Goal: Information Seeking & Learning: Check status

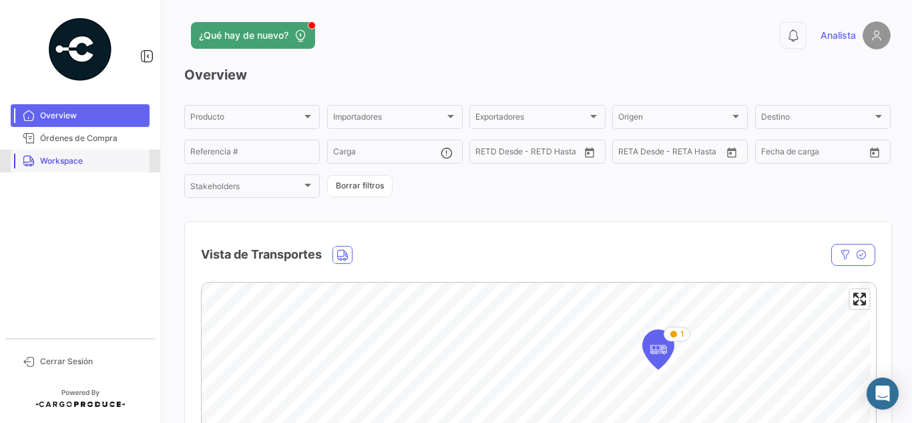
click at [71, 162] on span "Workspace" at bounding box center [92, 161] width 104 height 12
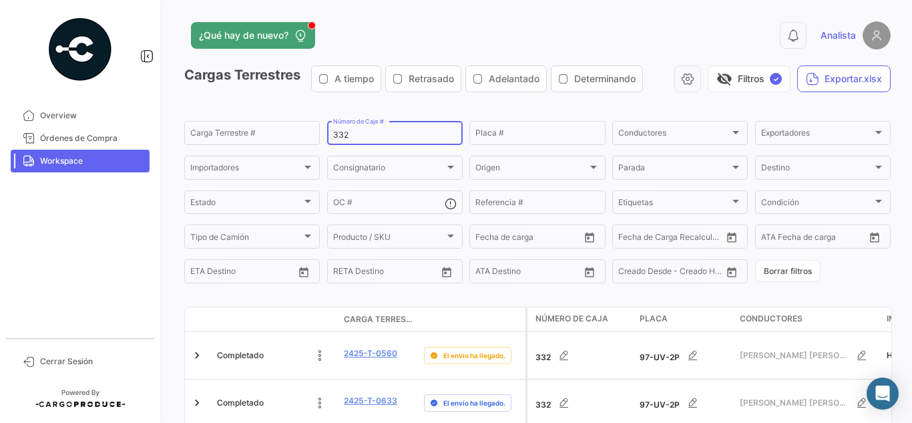
drag, startPoint x: 359, startPoint y: 137, endPoint x: 206, endPoint y: 86, distance: 161.1
click at [222, 88] on app-list-header "Cargas Terrestres A tiempo Retrasado Adelantado Determinando visibility_off Fil…" at bounding box center [537, 175] width 706 height 220
type input "250"
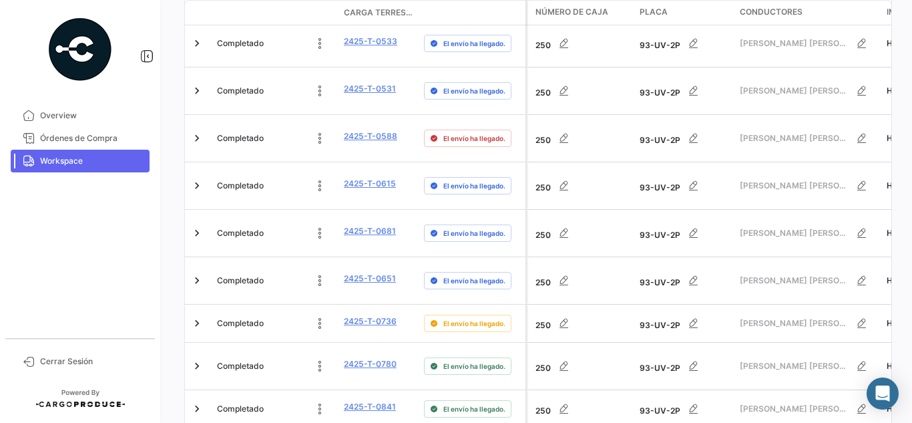
scroll to position [796, 0]
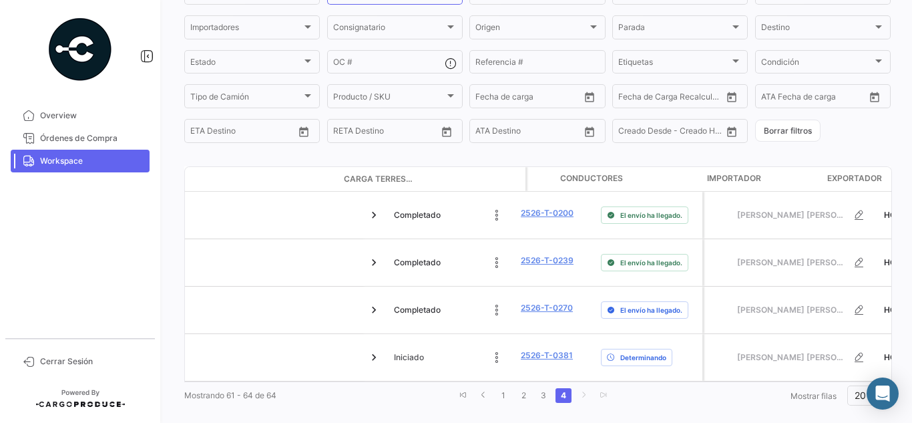
scroll to position [0, 0]
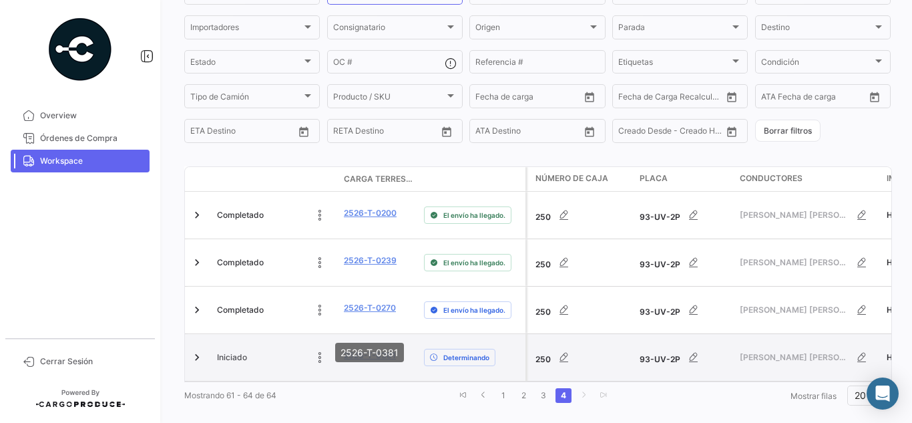
click at [368, 349] on link "2526-T-0381" at bounding box center [370, 355] width 52 height 12
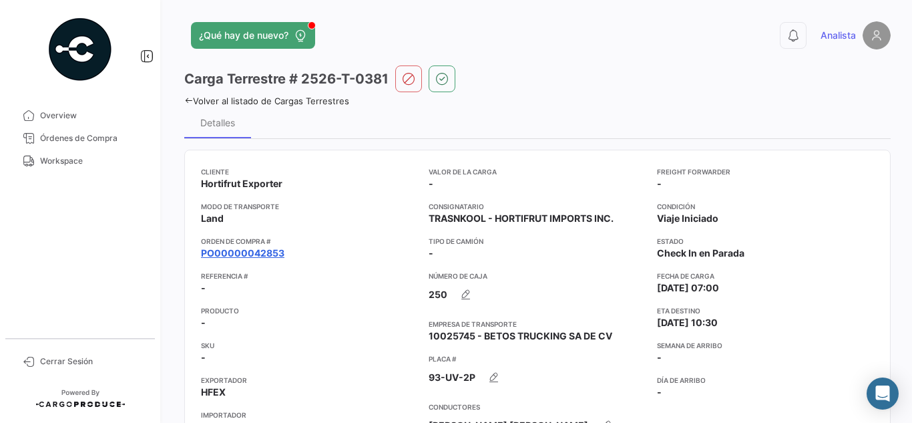
click at [271, 253] on link "PO00000042853" at bounding box center [242, 252] width 83 height 13
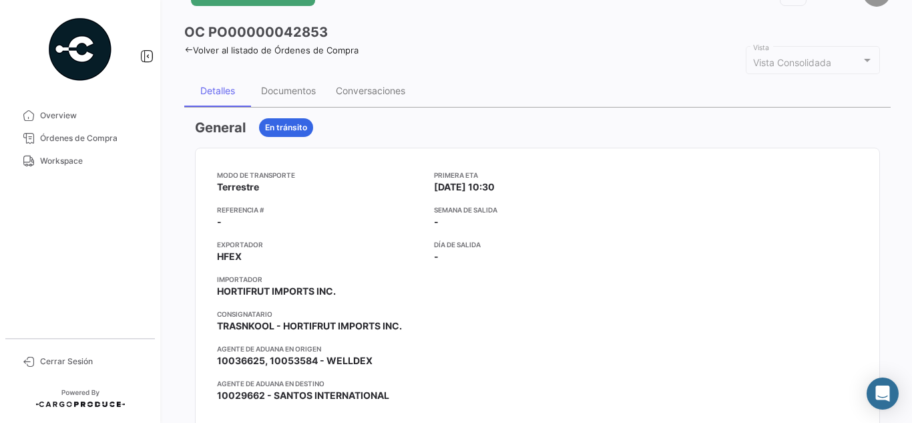
scroll to position [67, 0]
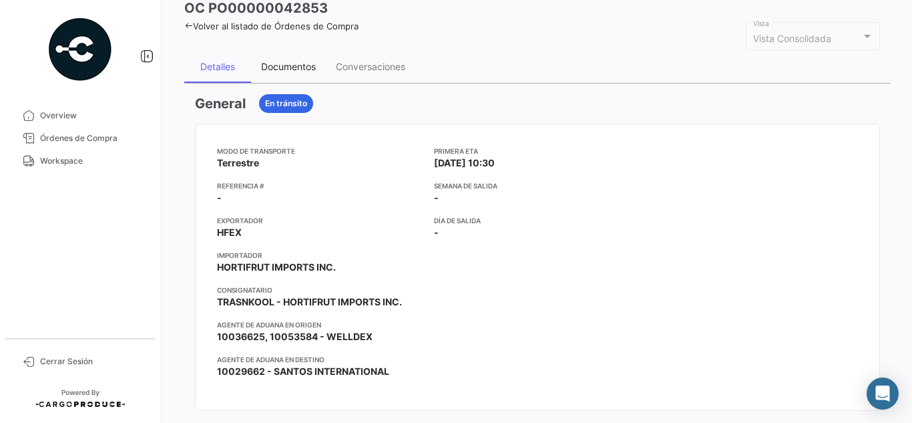
click at [310, 60] on div "Documentos" at bounding box center [288, 67] width 75 height 32
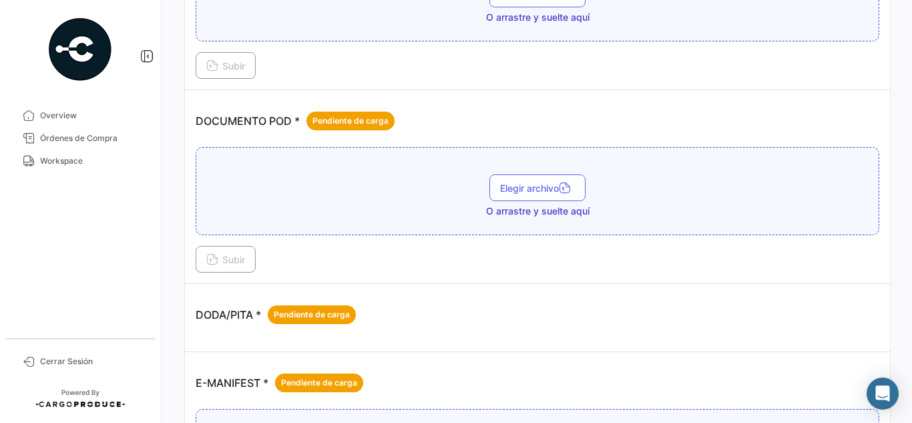
scroll to position [467, 0]
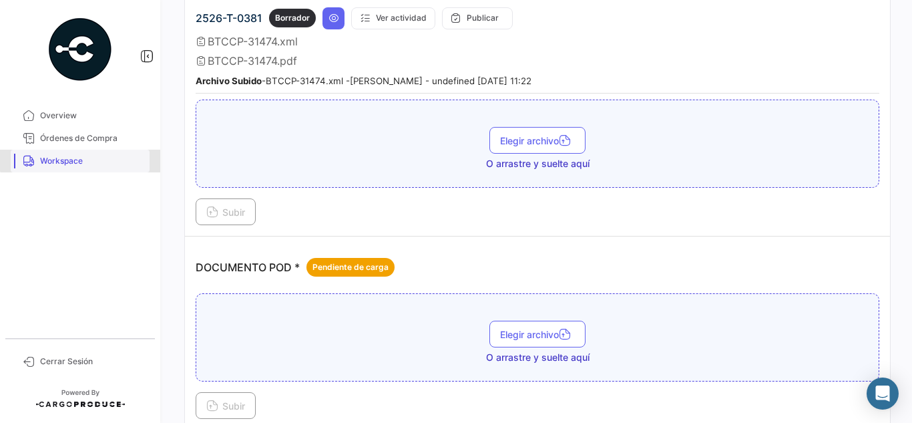
click at [91, 160] on span "Workspace" at bounding box center [92, 161] width 104 height 12
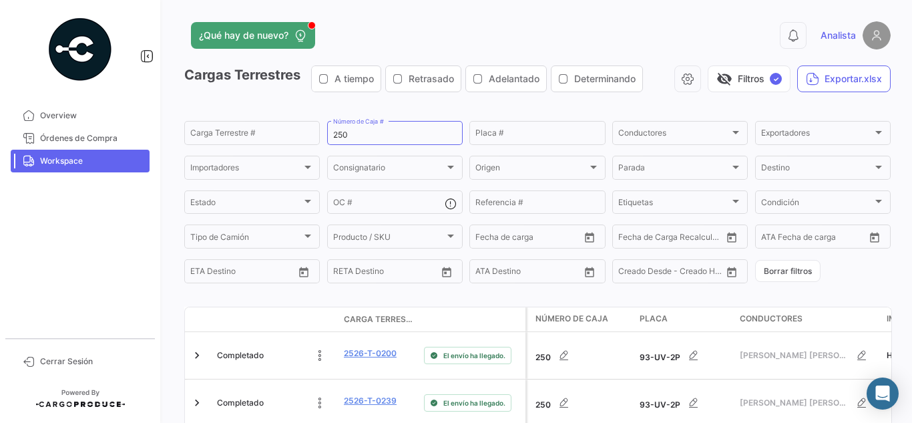
drag, startPoint x: 355, startPoint y: 132, endPoint x: 0, endPoint y: 101, distance: 356.5
click at [178, 121] on div "¿Qué hay de nuevo? 0 Analista Cargas Terrestres A tiempo Retrasado Adelantado D…" at bounding box center [537, 211] width 749 height 423
type input "829"
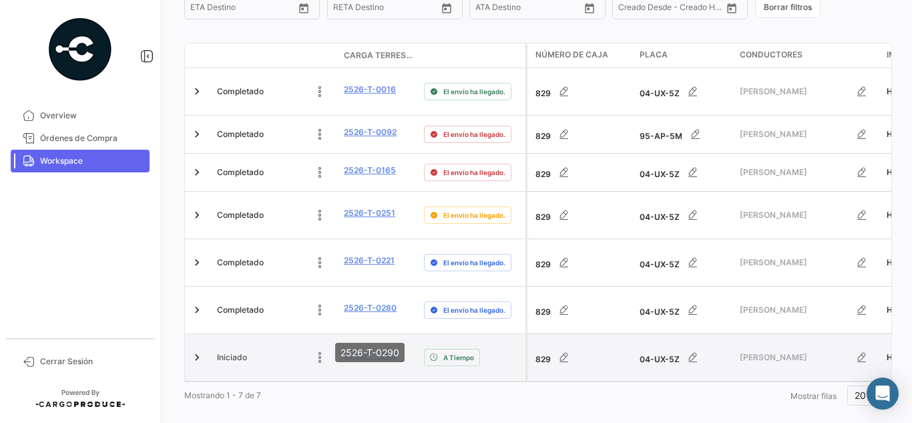
click at [391, 349] on link "2526-T-0290" at bounding box center [370, 355] width 53 height 12
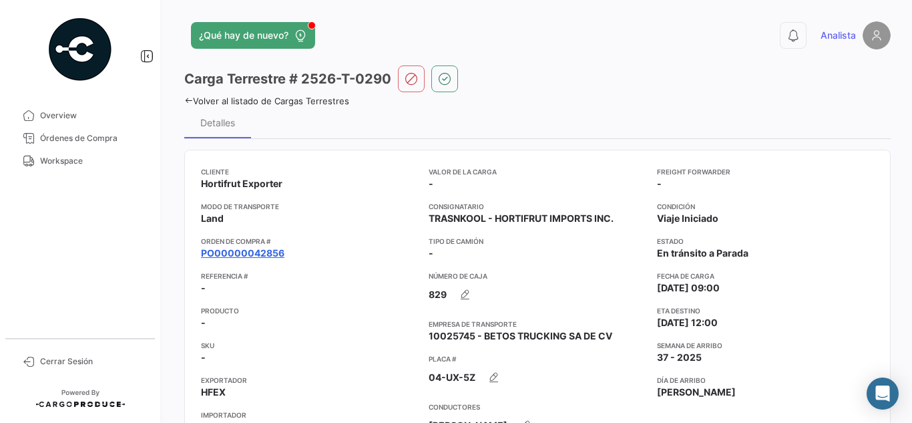
click at [242, 256] on link "PO00000042856" at bounding box center [242, 252] width 83 height 13
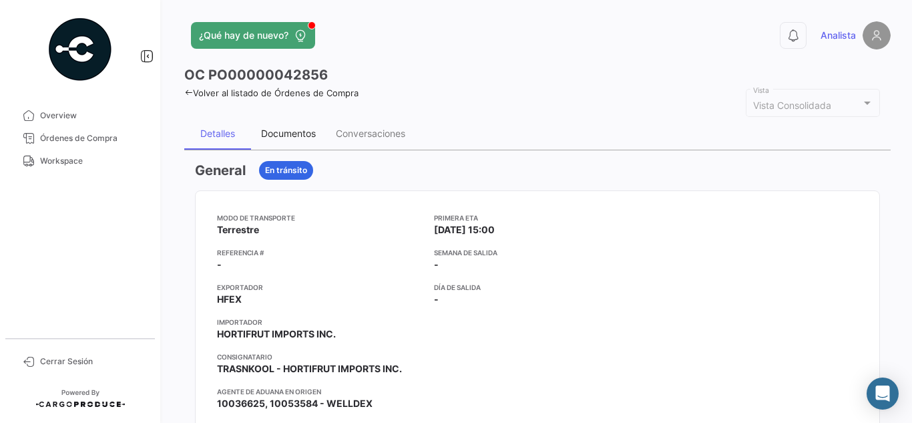
click at [292, 125] on div "Documentos" at bounding box center [288, 133] width 75 height 32
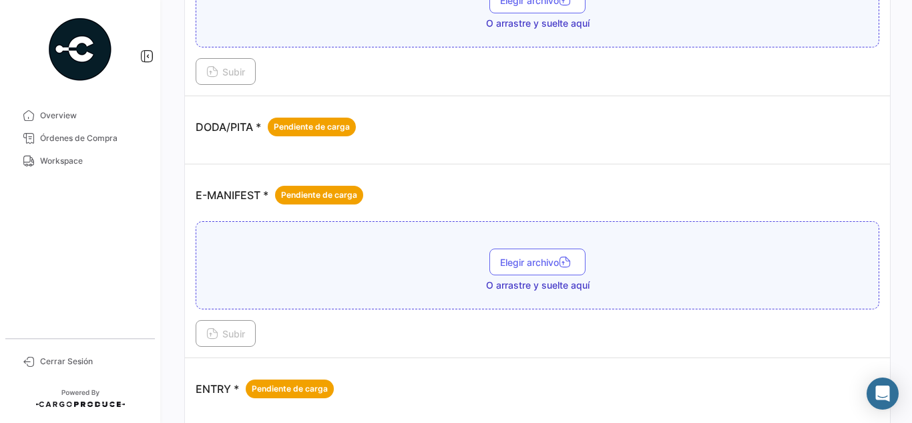
scroll to position [334, 0]
